Goal: Task Accomplishment & Management: Manage account settings

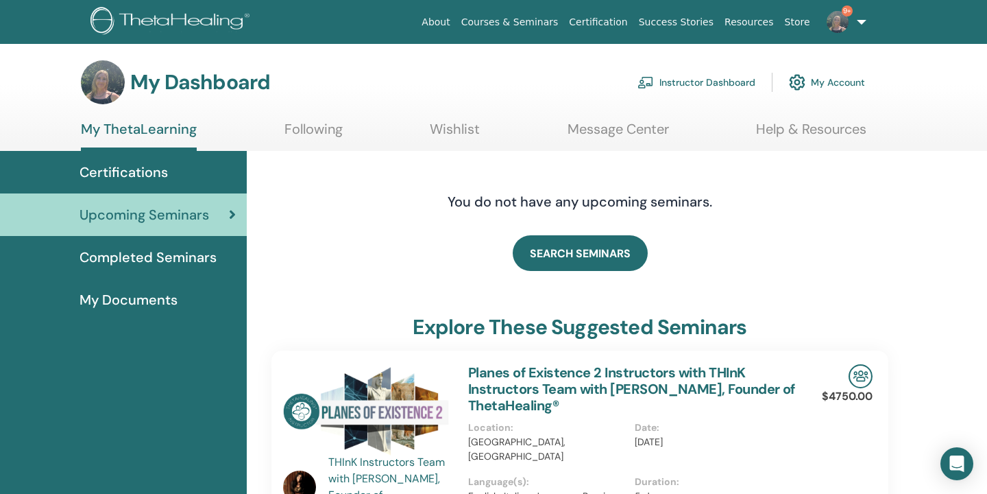
click at [705, 82] on link "Instructor Dashboard" at bounding box center [697, 82] width 118 height 30
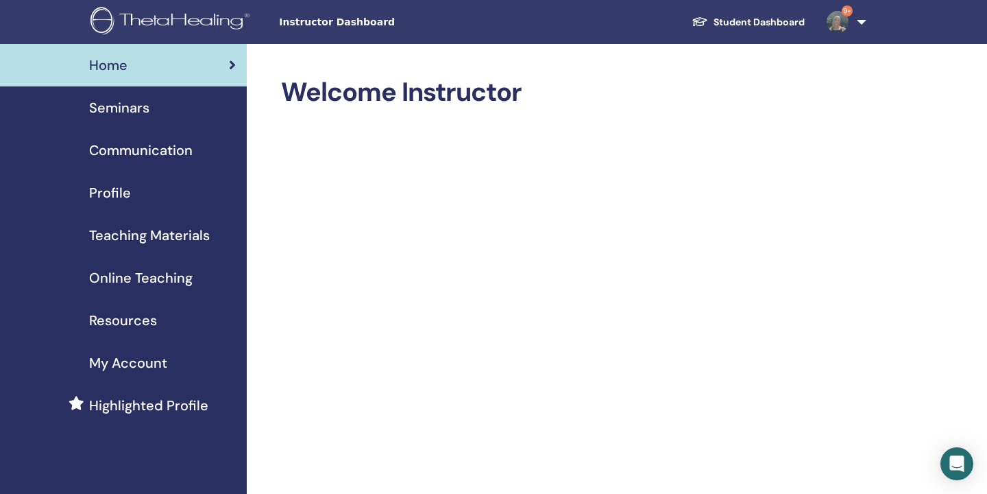
click at [128, 111] on span "Seminars" at bounding box center [119, 107] width 60 height 21
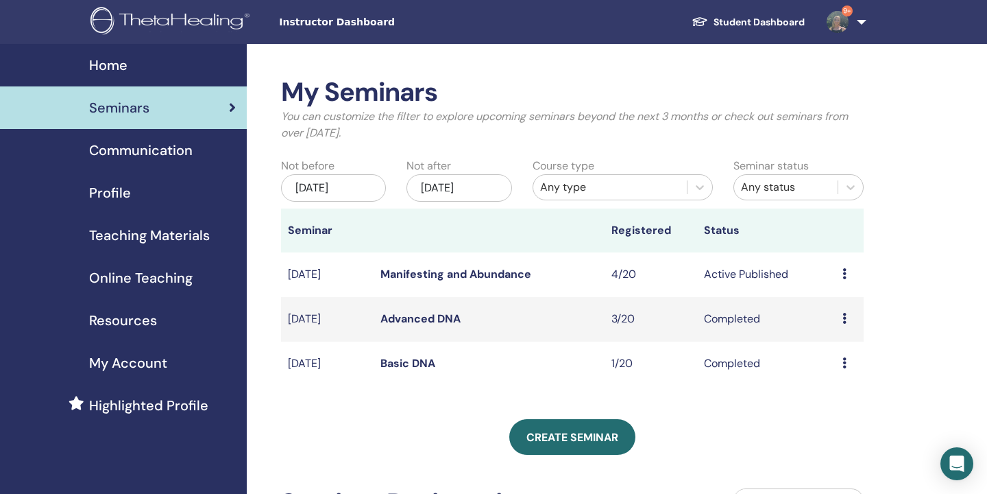
click at [425, 274] on link "Manifesting and Abundance" at bounding box center [456, 274] width 151 height 14
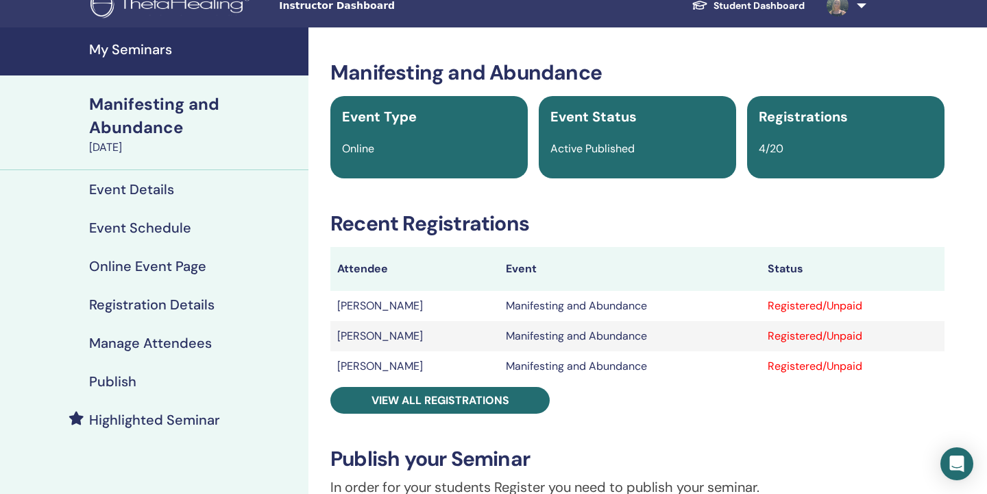
scroll to position [25, 0]
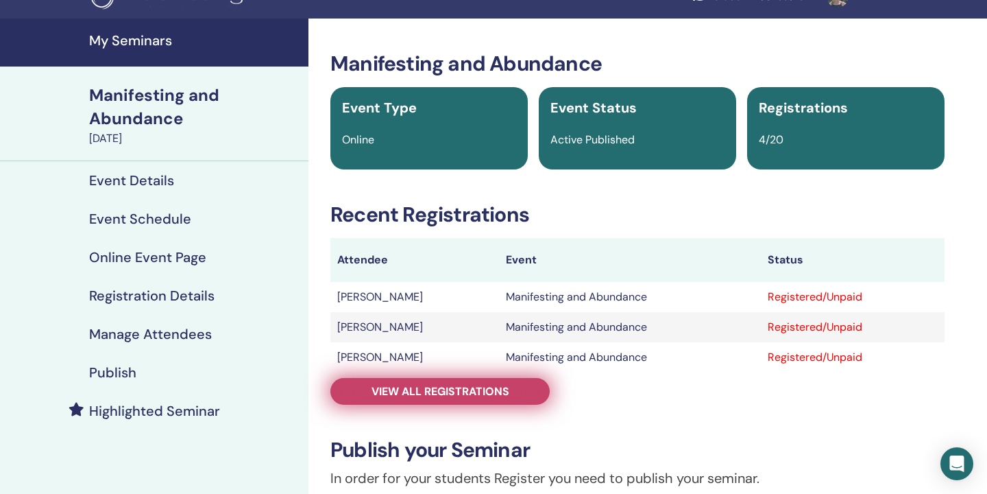
click at [431, 388] on span "View all registrations" at bounding box center [441, 391] width 138 height 14
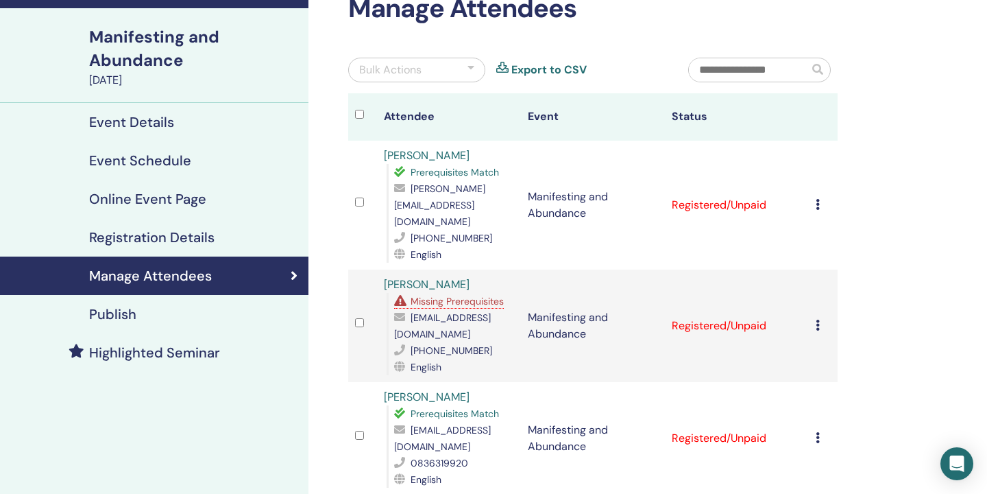
scroll to position [95, 0]
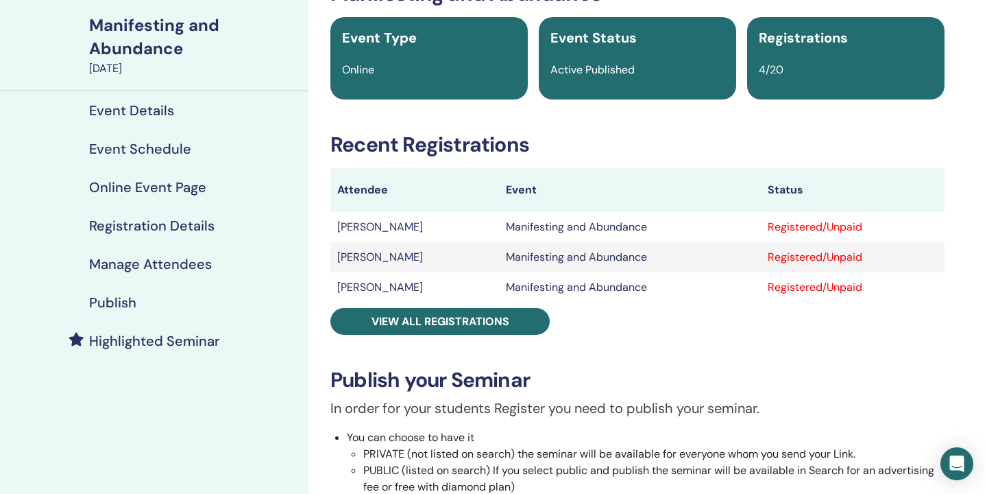
scroll to position [25, 0]
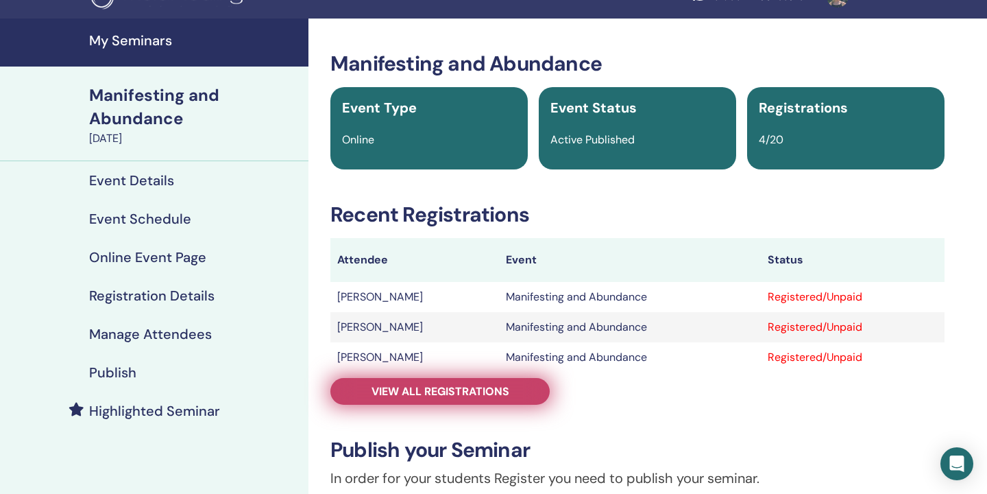
click at [405, 386] on span "View all registrations" at bounding box center [441, 391] width 138 height 14
